Goal: Task Accomplishment & Management: Use online tool/utility

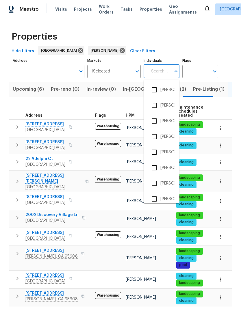
scroll to position [18, 0]
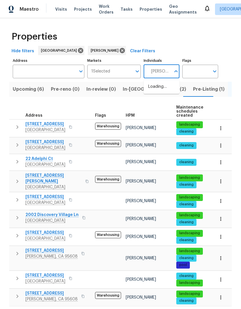
type input "[PERSON_NAME]"
click at [168, 84] on li "[PERSON_NAME]" at bounding box center [161, 90] width 27 height 12
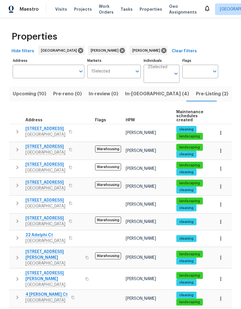
click at [196, 92] on span "Pre-Listing (2)" at bounding box center [212, 94] width 32 height 8
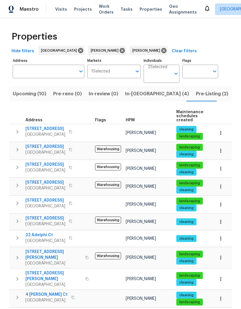
click at [134, 93] on span "In-[GEOGRAPHIC_DATA] (4)" at bounding box center [157, 94] width 64 height 8
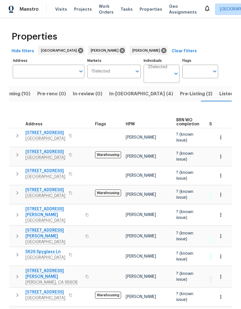
click at [219, 90] on span "Listed (25)" at bounding box center [231, 94] width 25 height 8
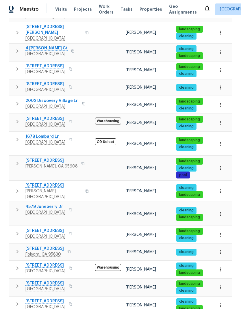
scroll to position [247, 0]
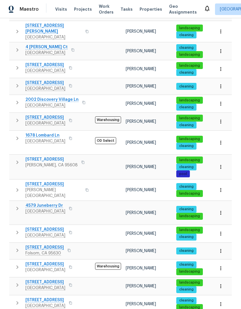
click at [83, 27] on button "button" at bounding box center [86, 32] width 7 height 14
click at [83, 25] on button "button" at bounding box center [86, 32] width 7 height 14
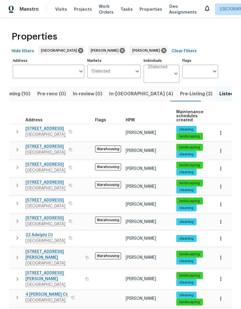
scroll to position [0, 0]
click at [119, 52] on icon at bounding box center [121, 50] width 5 height 5
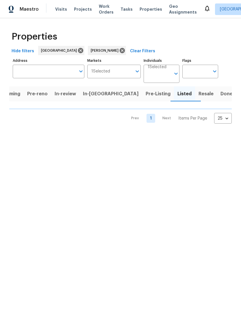
scroll to position [0, 5]
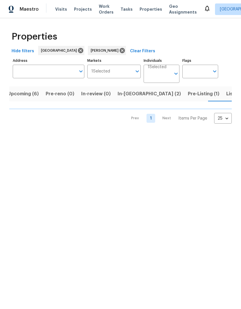
scroll to position [0, 10]
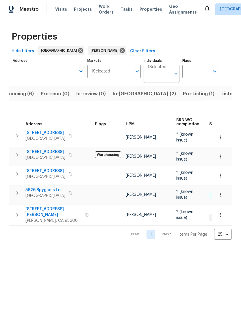
click at [221, 94] on span "Listed (10)" at bounding box center [233, 94] width 24 height 8
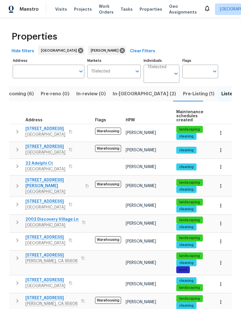
scroll to position [22, 0]
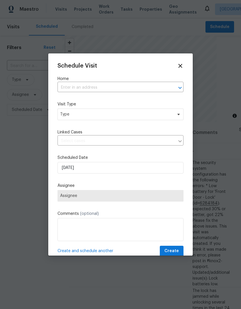
click at [90, 86] on input "text" at bounding box center [112, 87] width 110 height 9
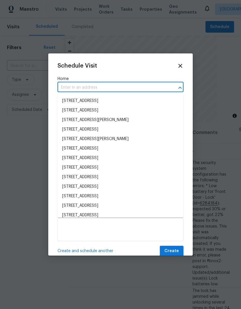
click at [84, 90] on input "text" at bounding box center [112, 87] width 110 height 9
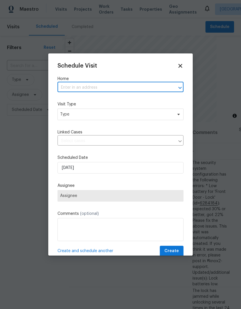
paste input "8618 Litz Brothers Way Elk Grove CA 95757"
type input "8618 Litz Brothers Way Elk Grove CA 95757"
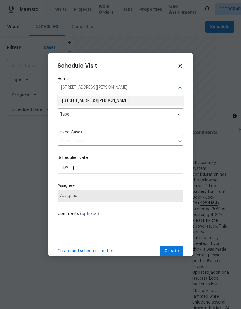
click at [124, 99] on li "8618 Litz Brothers Way, Elk Grove, CA 95757" at bounding box center [120, 101] width 126 height 10
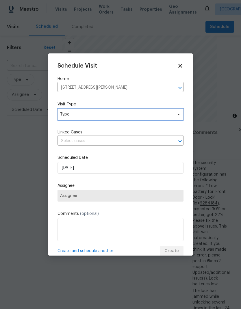
click at [150, 112] on span "Type" at bounding box center [116, 114] width 112 height 6
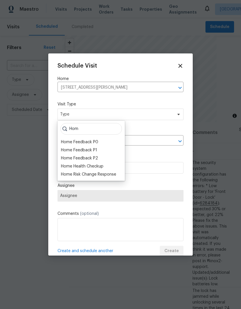
type input "Hom"
click at [102, 166] on div "Home Health Checkup" at bounding box center [82, 166] width 42 height 6
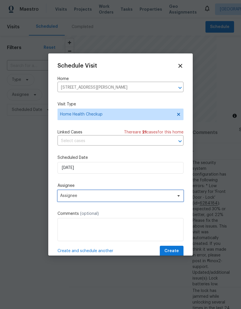
click at [166, 197] on span "Assignee" at bounding box center [116, 195] width 113 height 5
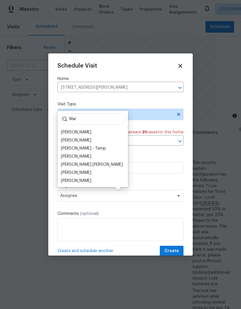
type input "Mar"
click at [88, 179] on div "[PERSON_NAME]" at bounding box center [92, 181] width 67 height 8
click at [87, 182] on div "[PERSON_NAME]" at bounding box center [76, 181] width 30 height 6
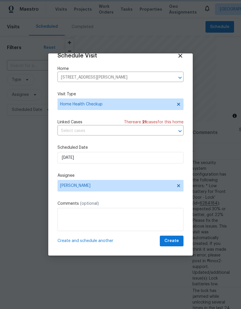
scroll to position [11, 0]
click at [174, 242] on span "Create" at bounding box center [171, 240] width 14 height 7
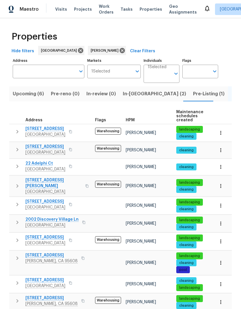
click at [68, 217] on span "2002 Discovery Village Ln" at bounding box center [51, 219] width 53 height 6
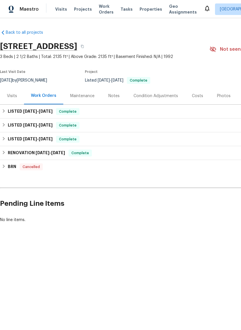
click at [87, 97] on div "Maintenance" at bounding box center [82, 96] width 24 height 6
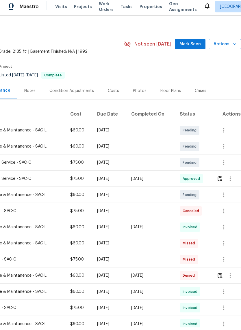
scroll to position [3, 85]
click at [223, 164] on icon "button" at bounding box center [223, 165] width 7 height 7
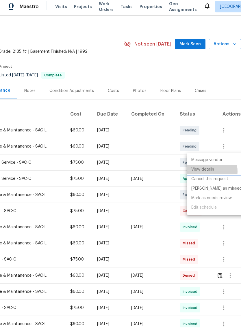
click at [210, 171] on li "View details" at bounding box center [216, 173] width 60 height 10
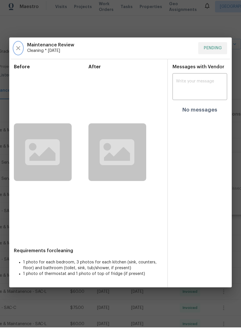
click at [18, 49] on icon "button" at bounding box center [18, 51] width 4 height 4
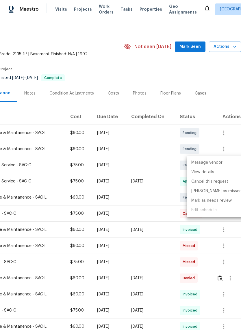
click at [143, 208] on div at bounding box center [120, 165] width 241 height 330
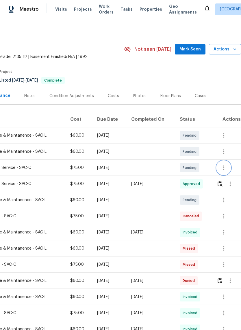
scroll to position [0, 85]
click at [226, 169] on icon "button" at bounding box center [223, 168] width 7 height 7
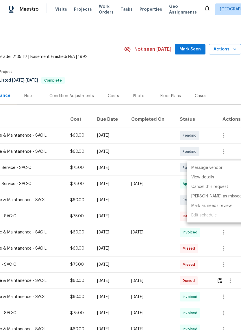
click at [229, 76] on div at bounding box center [120, 165] width 241 height 330
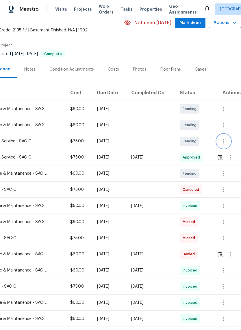
scroll to position [27, 85]
click at [223, 124] on icon "button" at bounding box center [223, 125] width 1 height 5
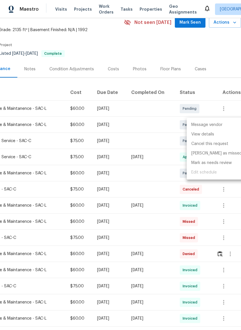
click at [223, 42] on div at bounding box center [120, 165] width 241 height 330
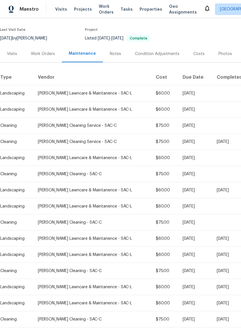
scroll to position [42, 0]
